Goal: Task Accomplishment & Management: Use online tool/utility

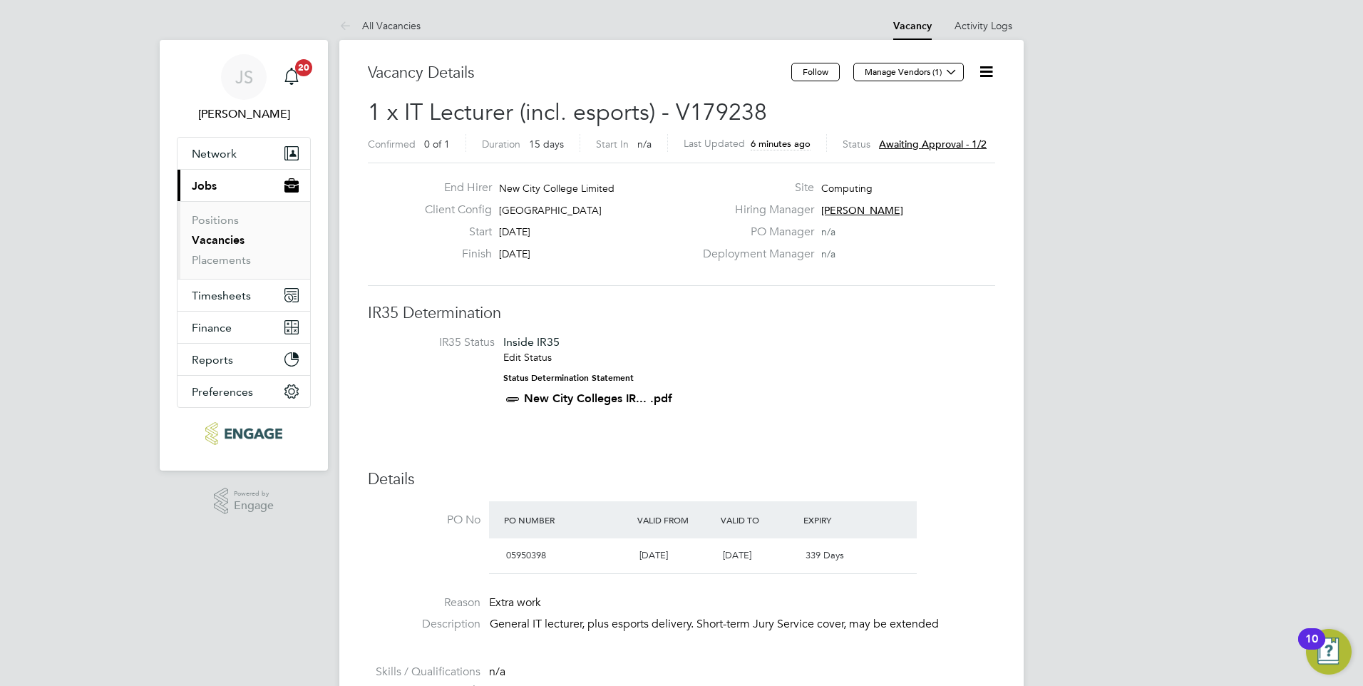
click at [925, 143] on span "Awaiting approval - 1/2" at bounding box center [933, 144] width 108 height 13
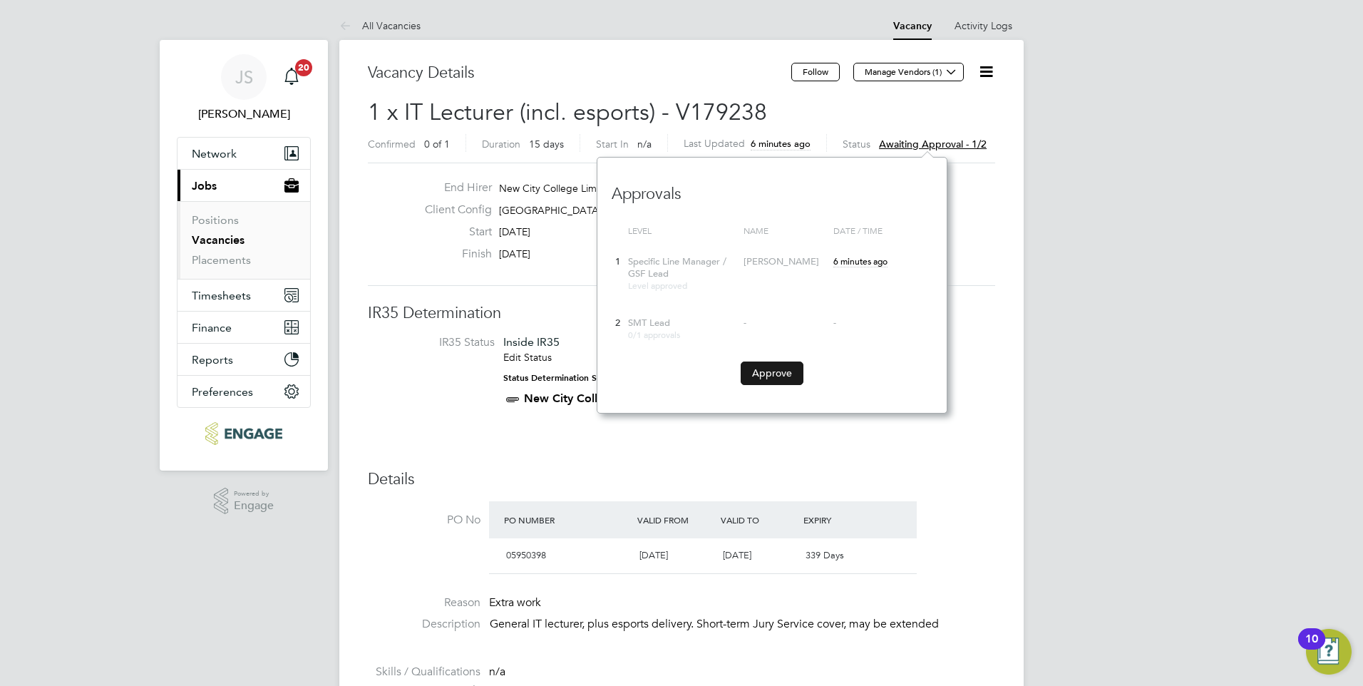
click at [766, 376] on button "Approve" at bounding box center [772, 372] width 63 height 23
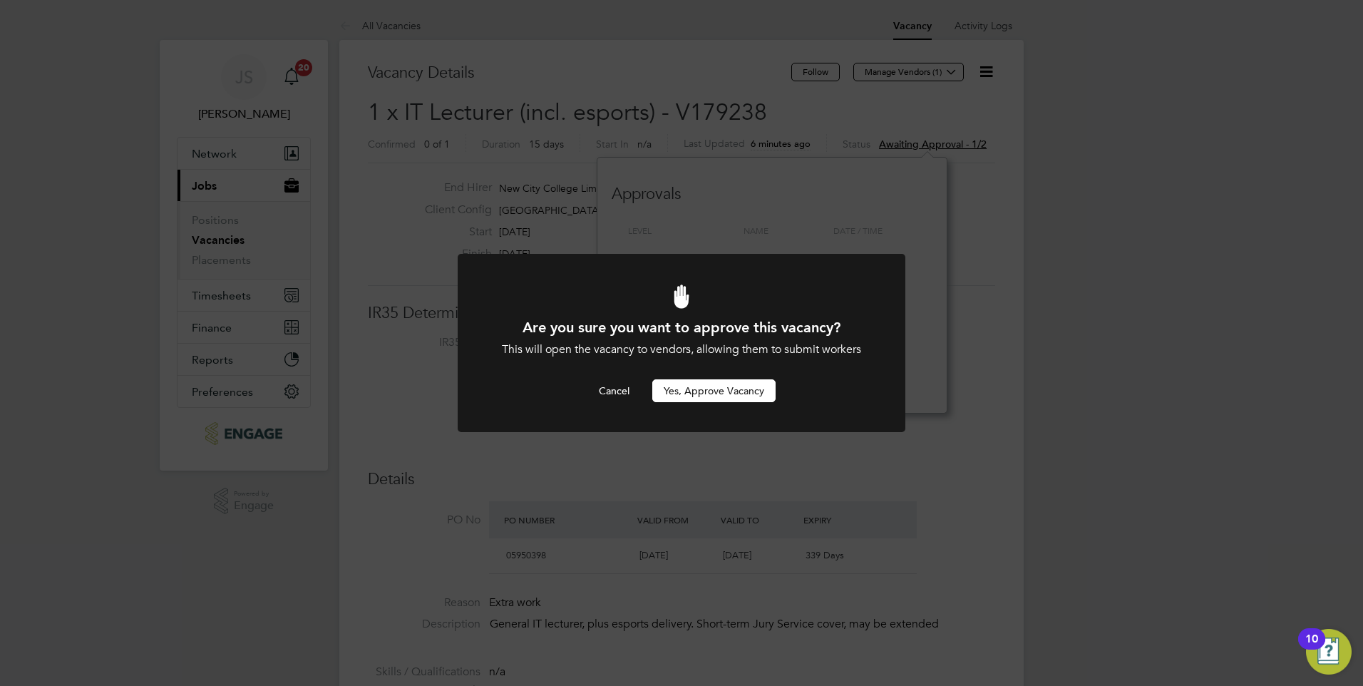
click at [734, 384] on button "Yes, Approve Vacancy" at bounding box center [713, 390] width 123 height 23
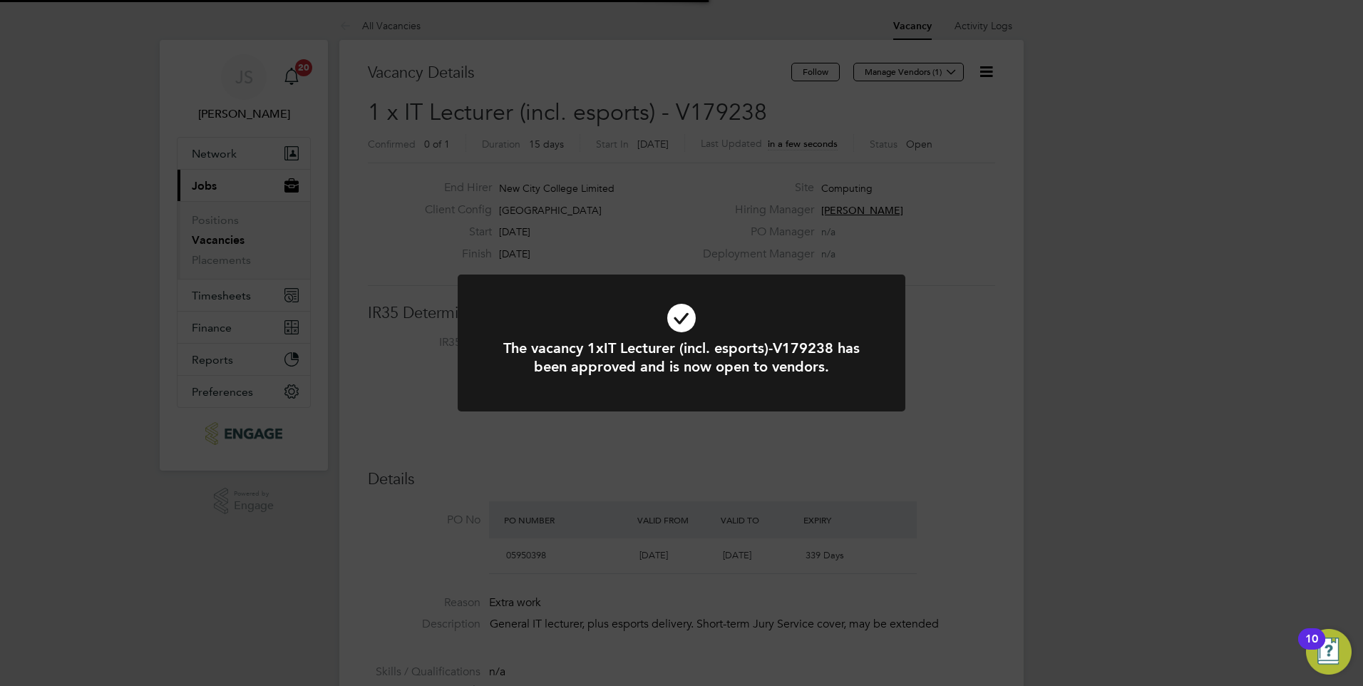
scroll to position [42, 100]
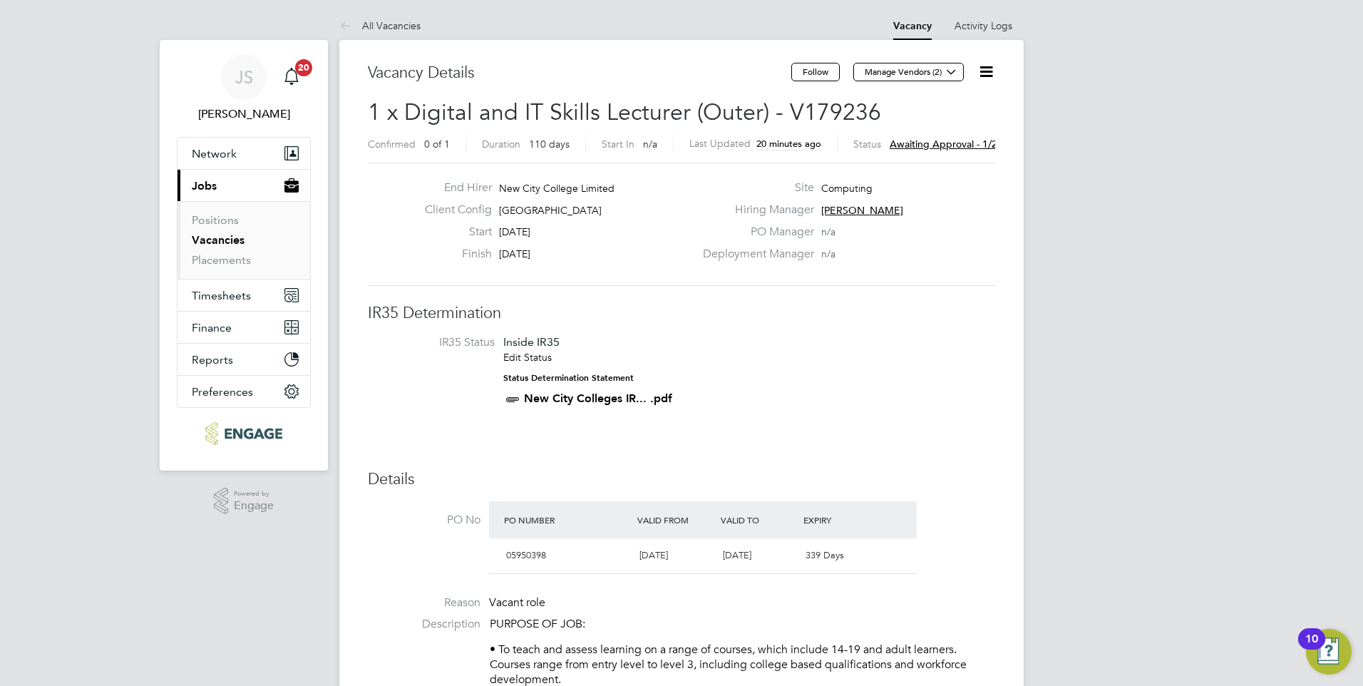
click at [922, 143] on span "Awaiting approval - 1/2" at bounding box center [944, 144] width 108 height 13
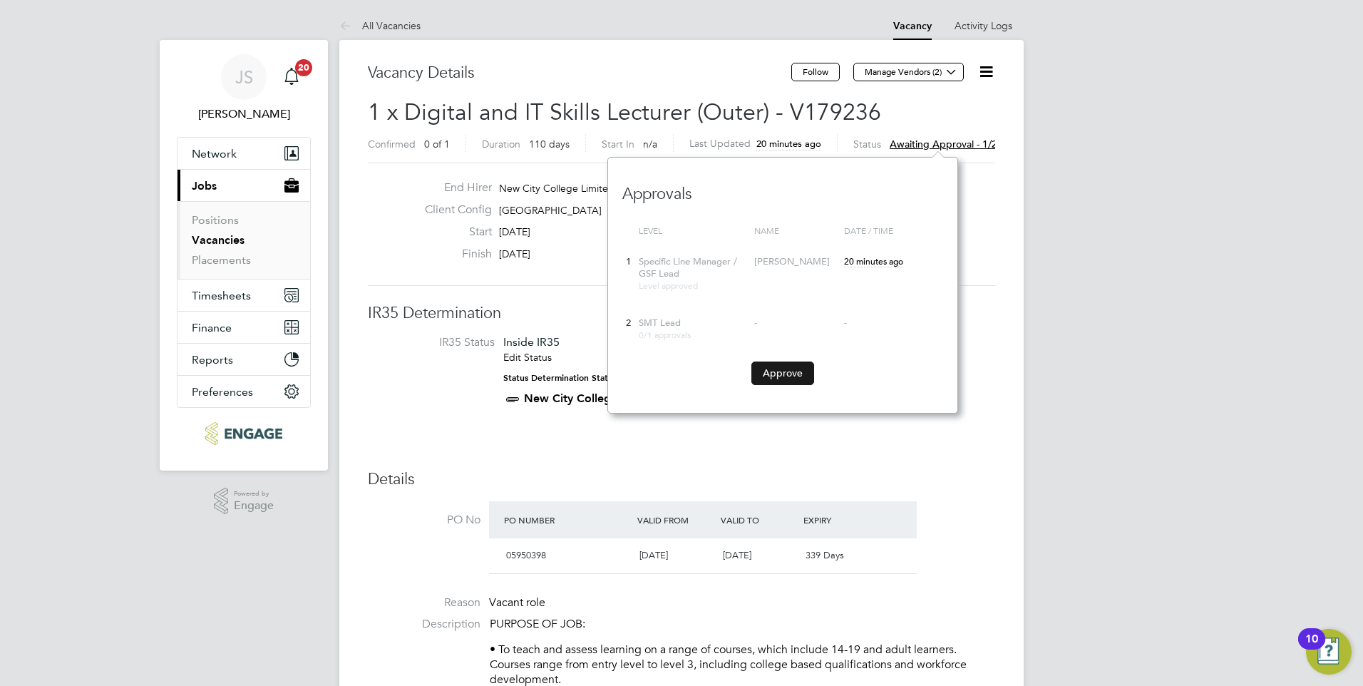
click at [777, 376] on button "Approve" at bounding box center [782, 372] width 63 height 23
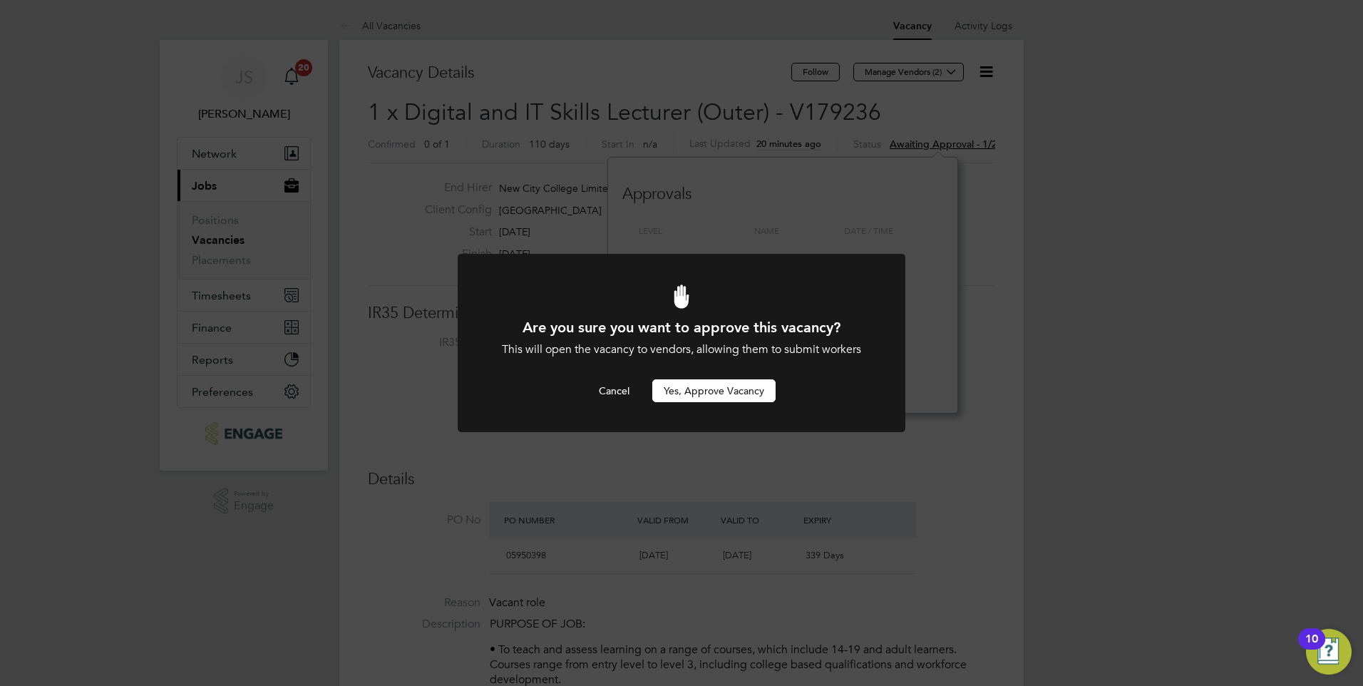
click at [753, 395] on button "Yes, Approve Vacancy" at bounding box center [713, 390] width 123 height 23
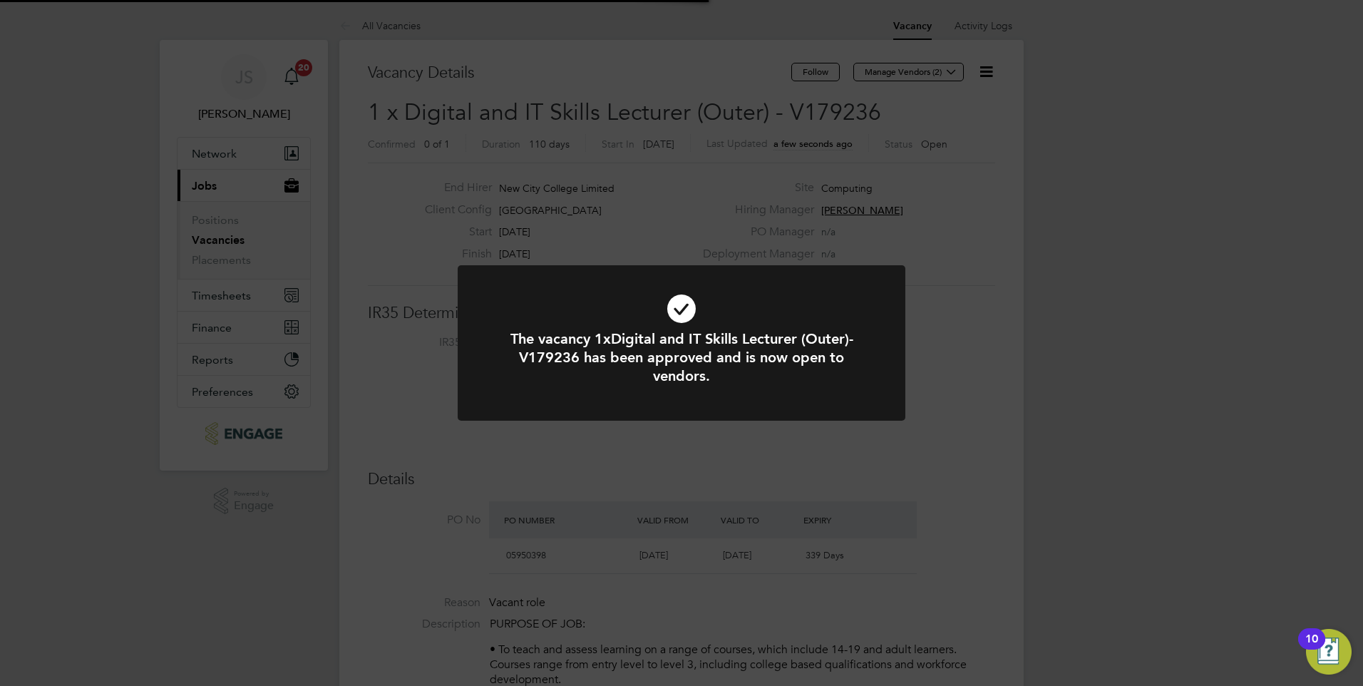
scroll to position [42, 100]
